Goal: Complete application form

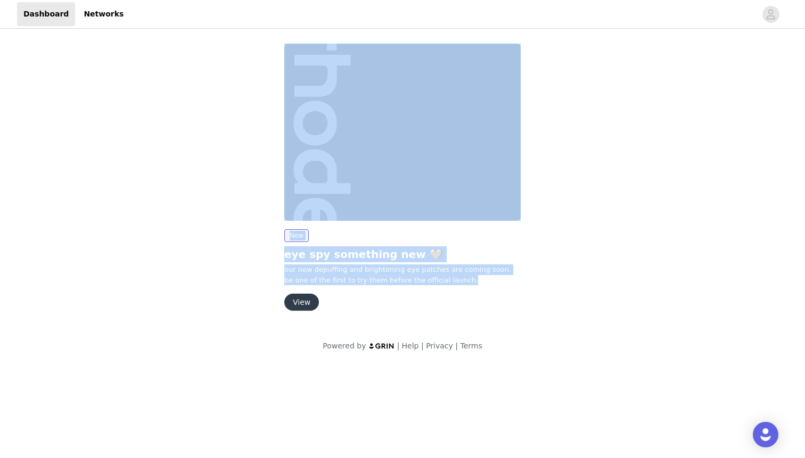
drag, startPoint x: 445, startPoint y: 280, endPoint x: 261, endPoint y: 142, distance: 229.8
click at [261, 142] on div "New eye spy something new 🤍 our new depuffing and brightening eye patches are c…" at bounding box center [402, 179] width 498 height 284
copy div "New eye spy something new 🤍 our new depuffing and brightening eye patches are c…"
click at [302, 303] on button "View" at bounding box center [301, 302] width 35 height 17
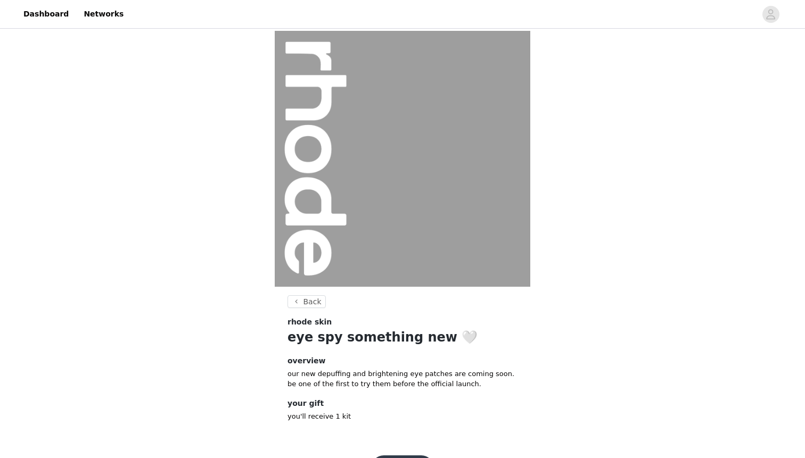
scroll to position [36, 0]
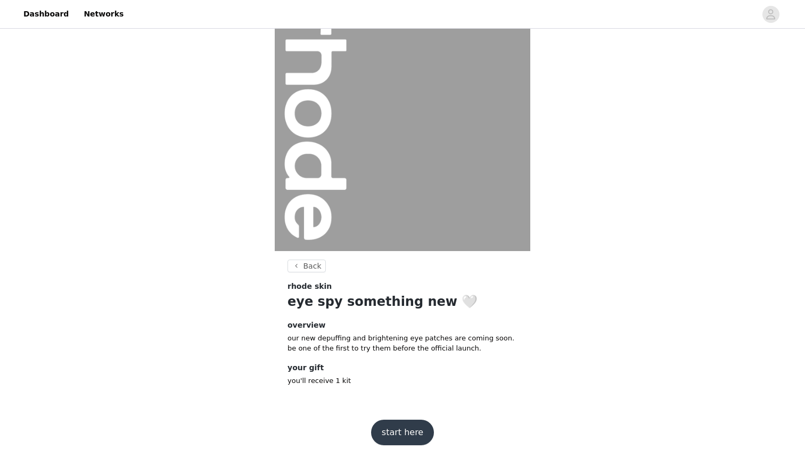
click at [389, 428] on button "start here" at bounding box center [402, 433] width 63 height 26
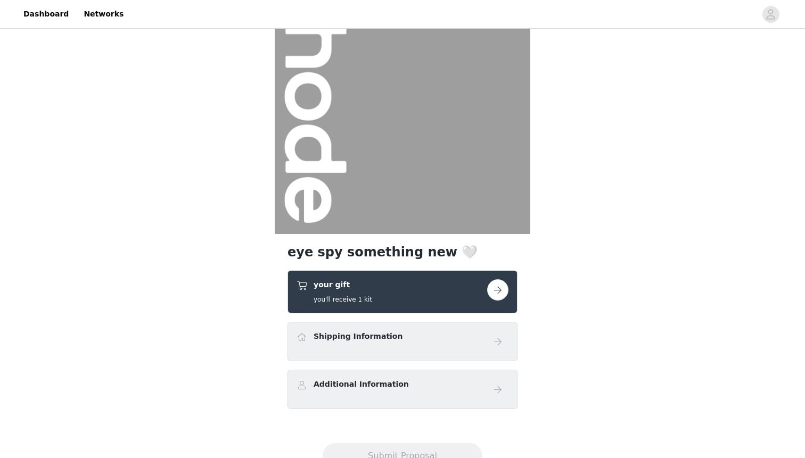
scroll to position [94, 0]
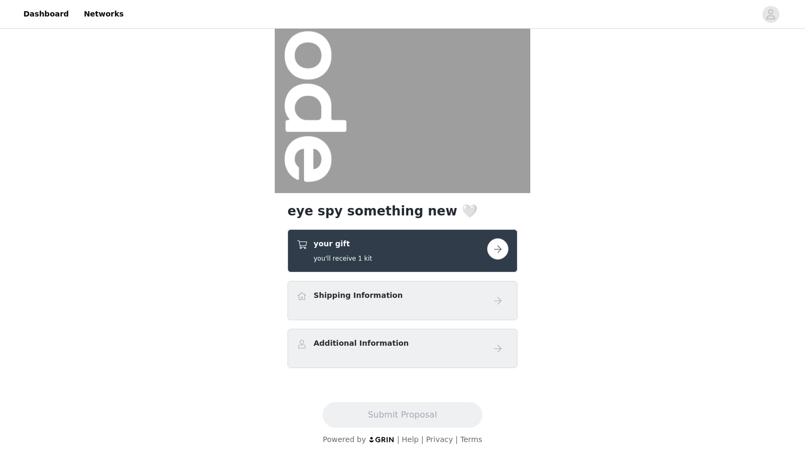
click at [436, 252] on div "your gift you'll receive 1 kit" at bounding box center [392, 251] width 191 height 25
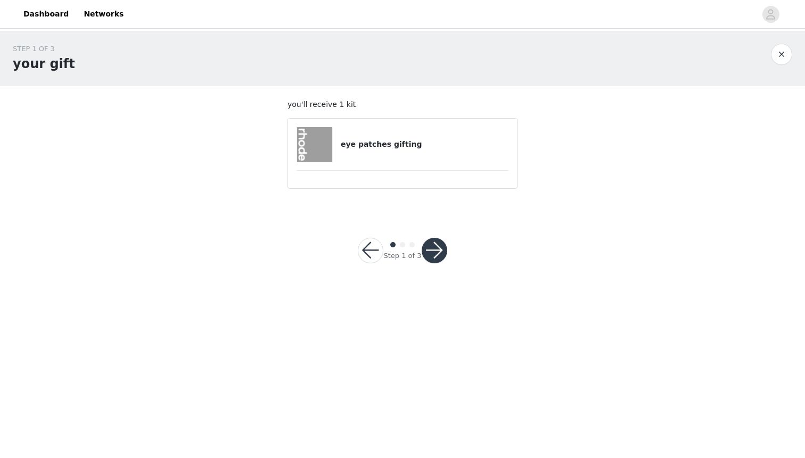
click at [352, 130] on div "eye patches gifting" at bounding box center [403, 144] width 212 height 35
click at [434, 254] on button "button" at bounding box center [435, 251] width 26 height 26
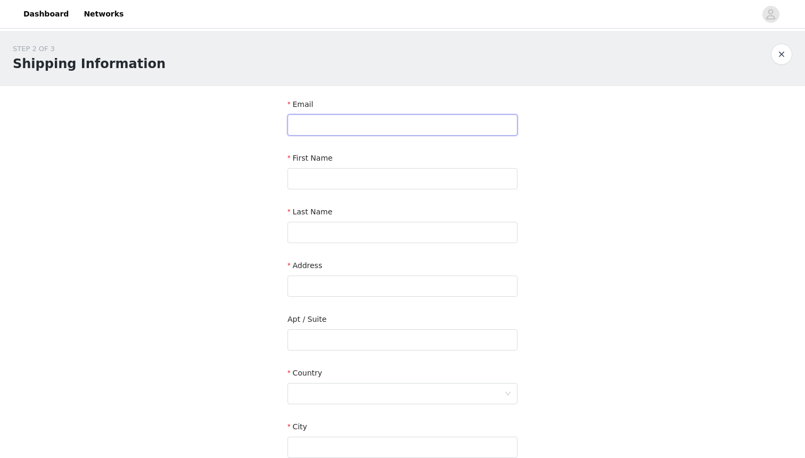
click at [332, 126] on input "text" at bounding box center [402, 124] width 230 height 21
type input "[PERSON_NAME][EMAIL_ADDRESS][DOMAIN_NAME]"
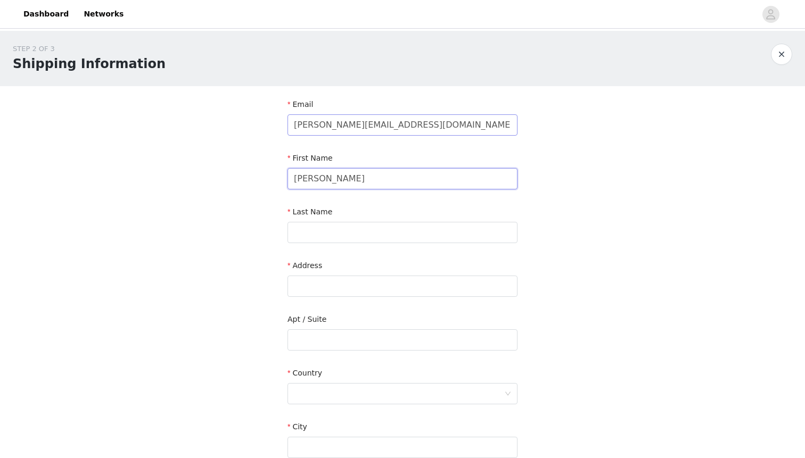
type input "[PERSON_NAME]"
type input "Gray"
paste input "[STREET_ADDRESS]"
type input "[STREET_ADDRESS]"
click at [335, 339] on input "text" at bounding box center [402, 340] width 230 height 21
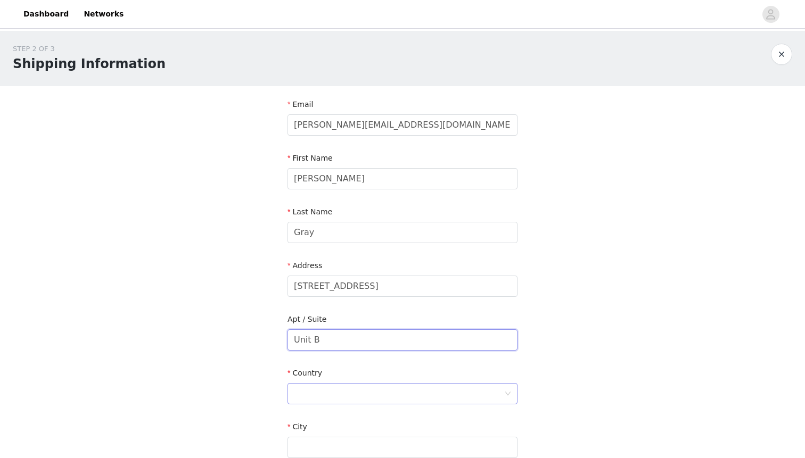
type input "Unit B"
click at [336, 390] on div at bounding box center [399, 394] width 210 height 20
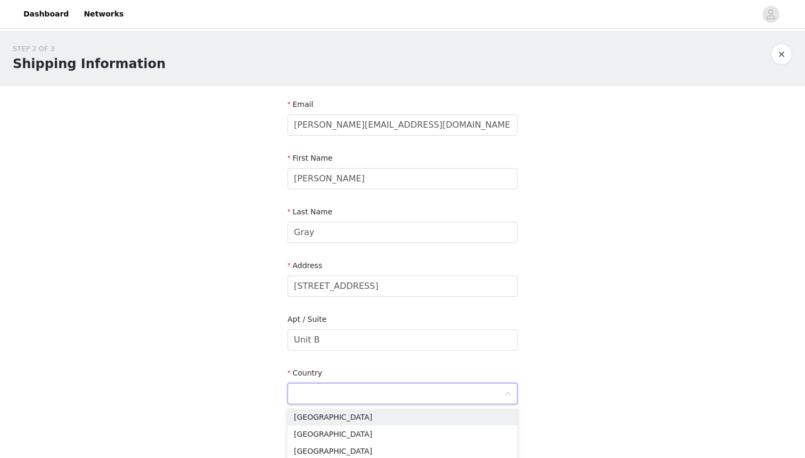
type input "u"
click at [341, 416] on li "[GEOGRAPHIC_DATA]" at bounding box center [402, 417] width 230 height 17
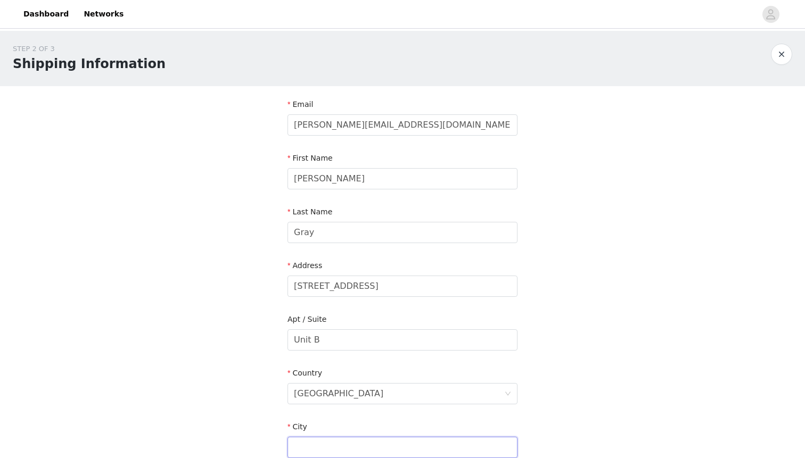
click at [341, 449] on input "text" at bounding box center [402, 447] width 230 height 21
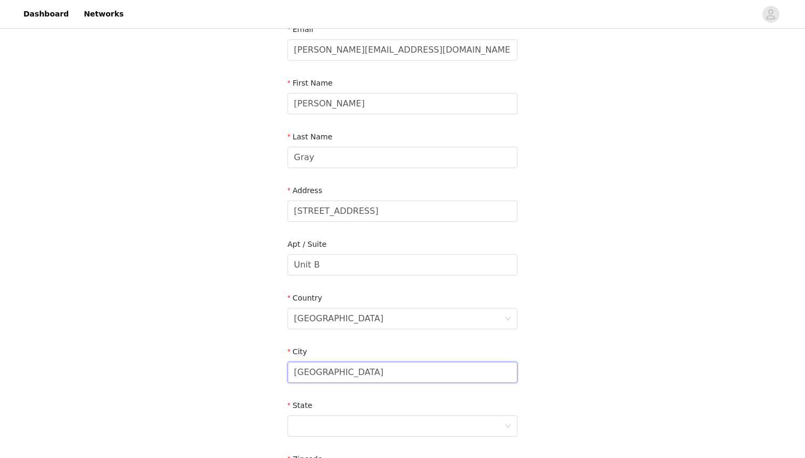
scroll to position [76, 0]
type input "[GEOGRAPHIC_DATA]"
click at [348, 425] on div at bounding box center [399, 426] width 210 height 20
type input "ten"
click at [332, 452] on li "[US_STATE]" at bounding box center [402, 449] width 230 height 17
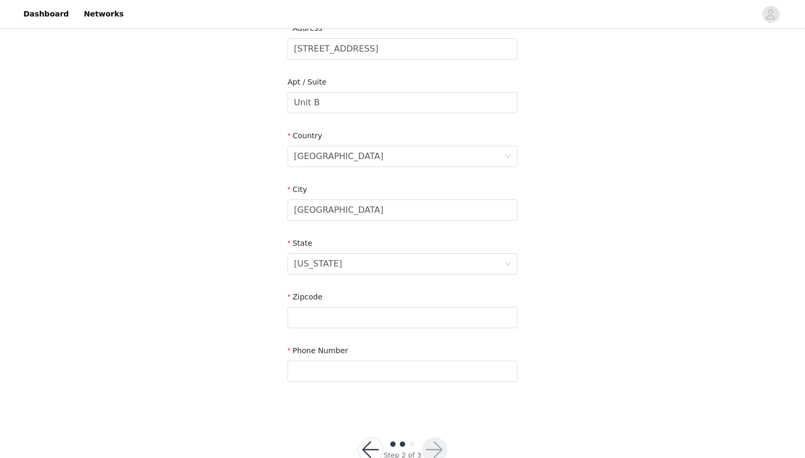
scroll to position [240, 0]
click at [347, 311] on input "text" at bounding box center [402, 315] width 230 height 21
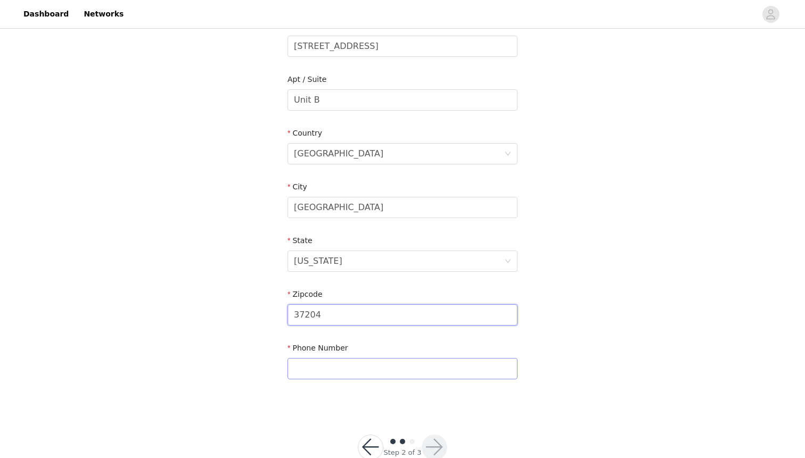
type input "37204"
click at [346, 367] on input "text" at bounding box center [402, 368] width 230 height 21
type input "NA"
click at [426, 441] on button "button" at bounding box center [435, 448] width 26 height 26
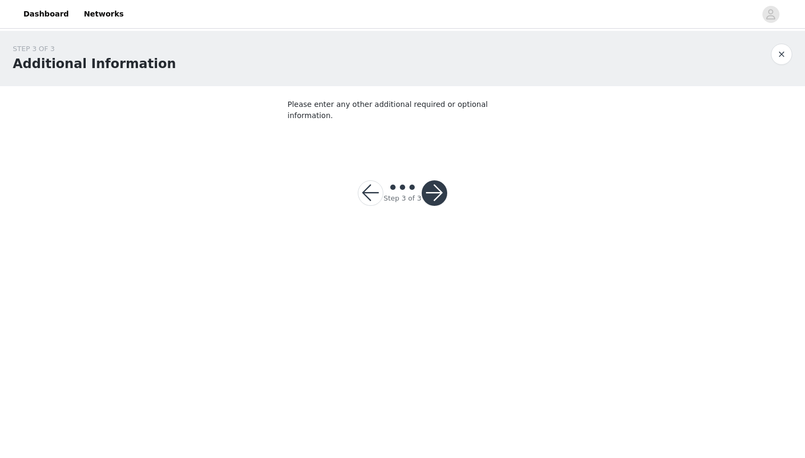
click at [434, 184] on button "button" at bounding box center [435, 193] width 26 height 26
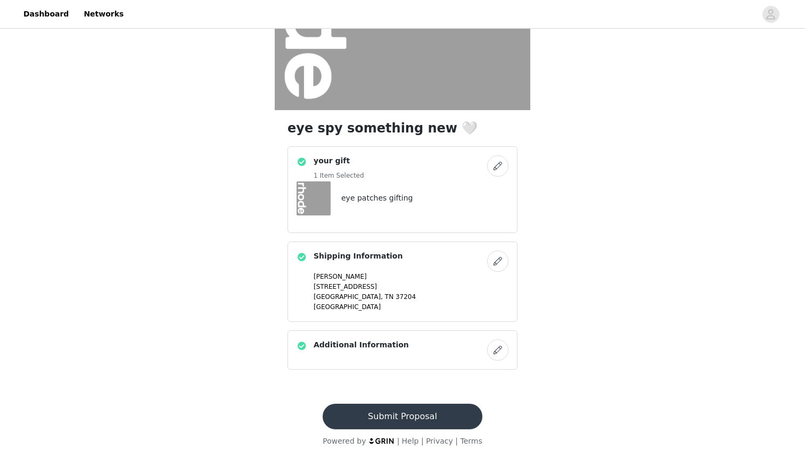
scroll to position [178, 0]
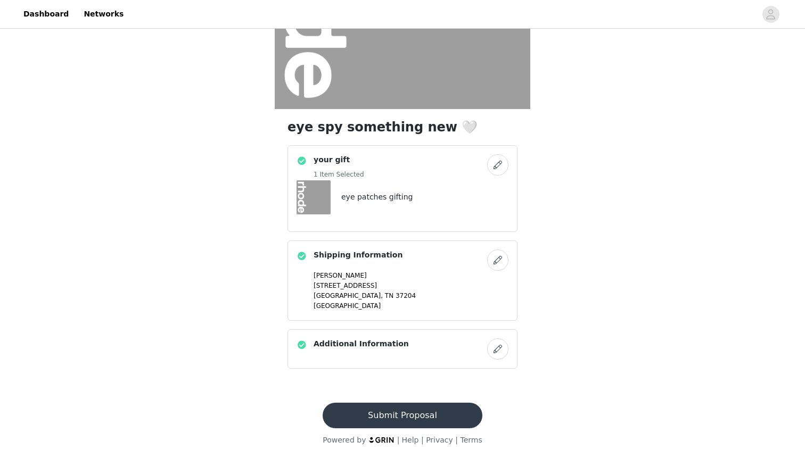
click at [354, 417] on button "Submit Proposal" at bounding box center [402, 416] width 159 height 26
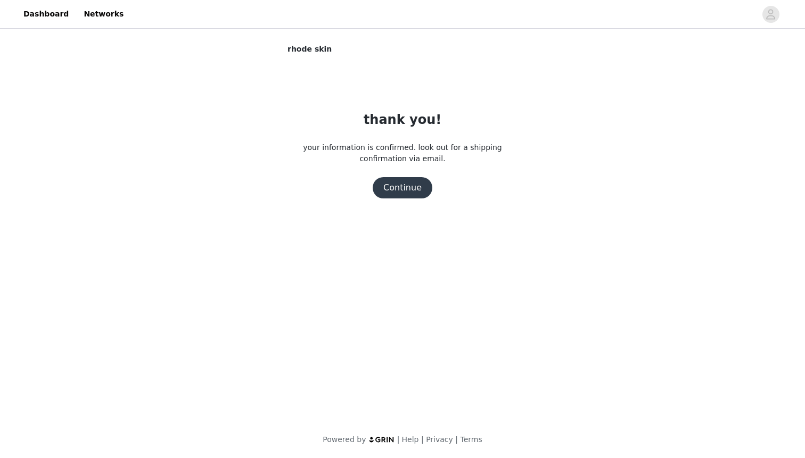
click at [395, 188] on button "Continue" at bounding box center [403, 187] width 60 height 21
